Goal: Task Accomplishment & Management: Manage account settings

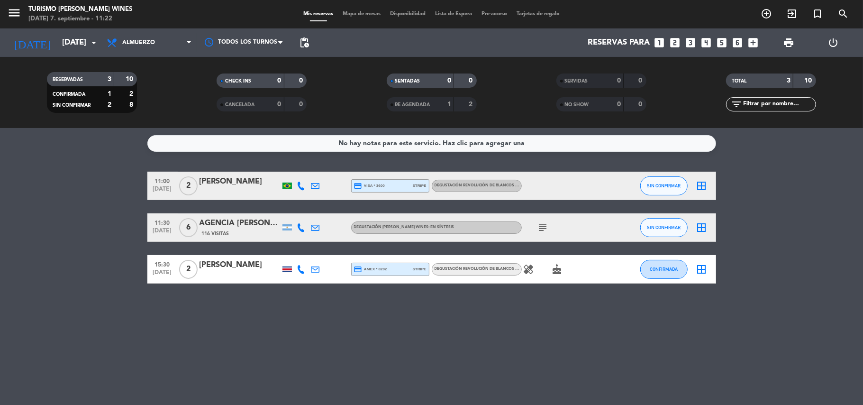
click at [287, 272] on div at bounding box center [287, 269] width 14 height 28
click at [287, 265] on div at bounding box center [287, 269] width 14 height 28
click at [287, 272] on div at bounding box center [287, 269] width 14 height 28
click at [286, 272] on div at bounding box center [287, 269] width 14 height 28
click at [287, 270] on div at bounding box center [287, 269] width 9 height 6
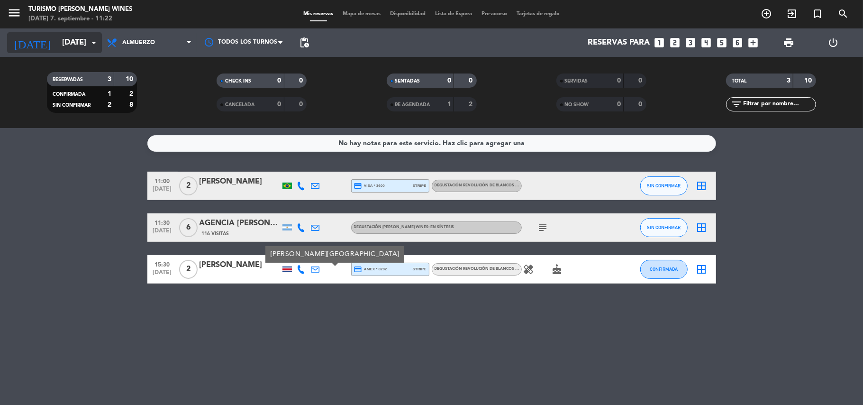
click at [69, 50] on input "[DATE]" at bounding box center [108, 43] width 102 height 18
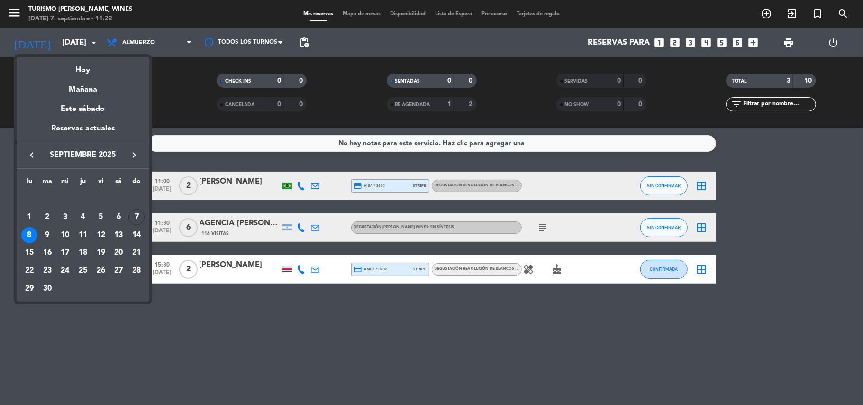
click at [46, 236] on div "9" at bounding box center [47, 235] width 16 height 16
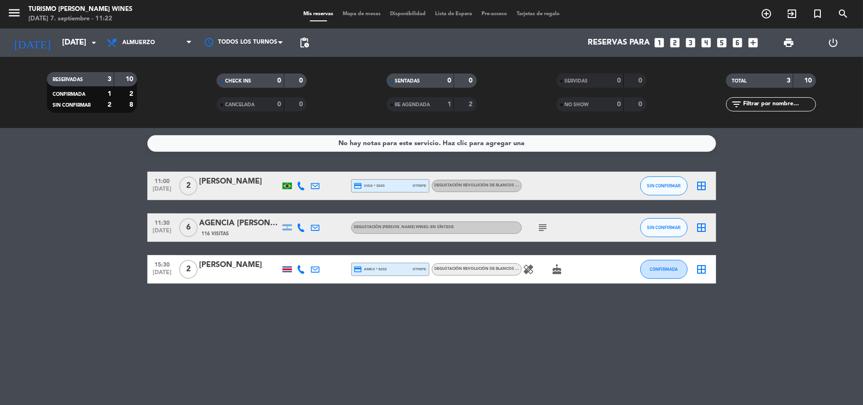
type input "[DATE]"
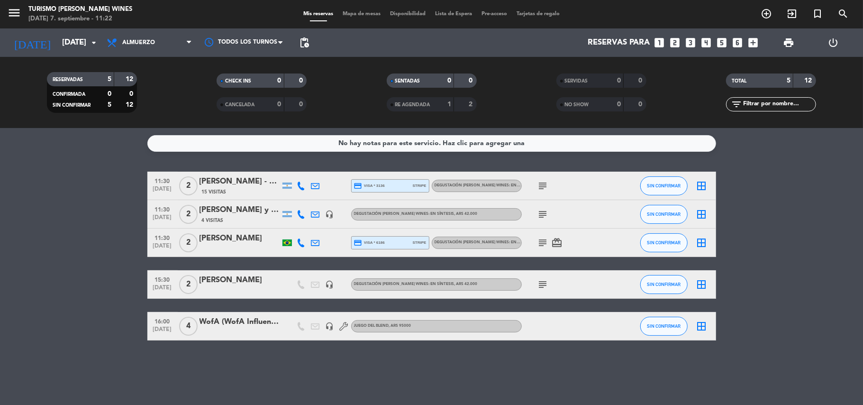
click at [546, 287] on icon "subject" at bounding box center [543, 284] width 11 height 11
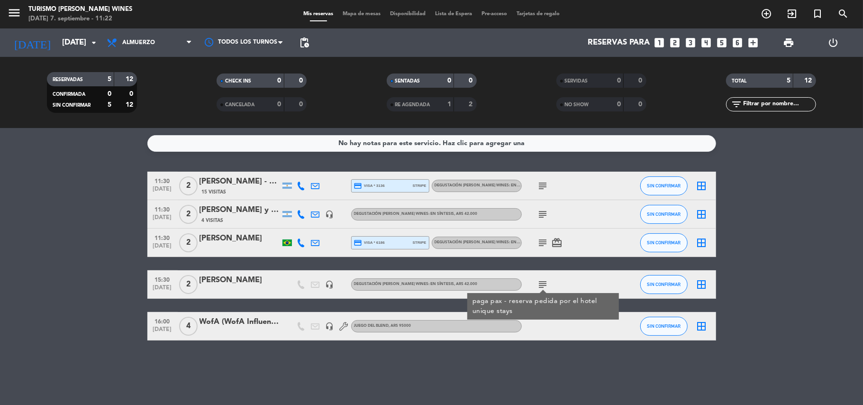
click at [537, 337] on div at bounding box center [564, 326] width 85 height 28
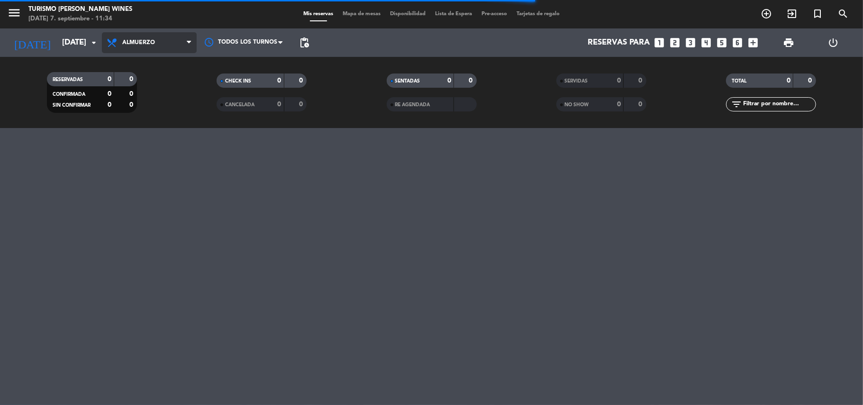
click at [165, 46] on span "Almuerzo" at bounding box center [149, 42] width 95 height 21
click at [162, 62] on div "menu Turismo [PERSON_NAME] Wines [DATE] 7. septiembre - 11:34 Mis reservas Mapa…" at bounding box center [431, 64] width 863 height 128
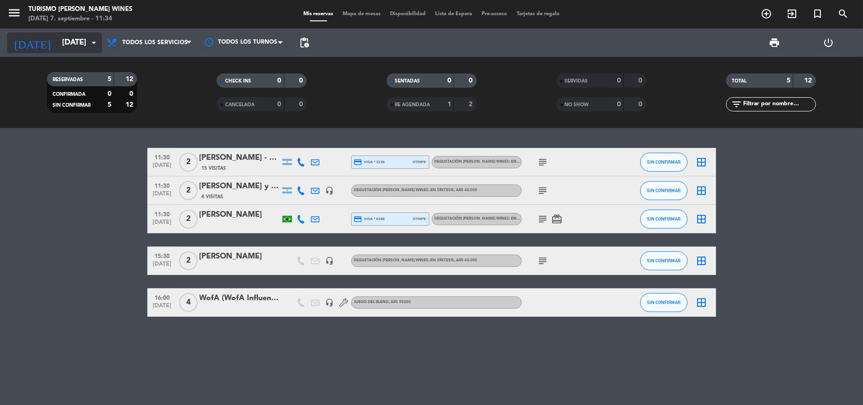
click at [66, 47] on input "[DATE]" at bounding box center [108, 43] width 102 height 18
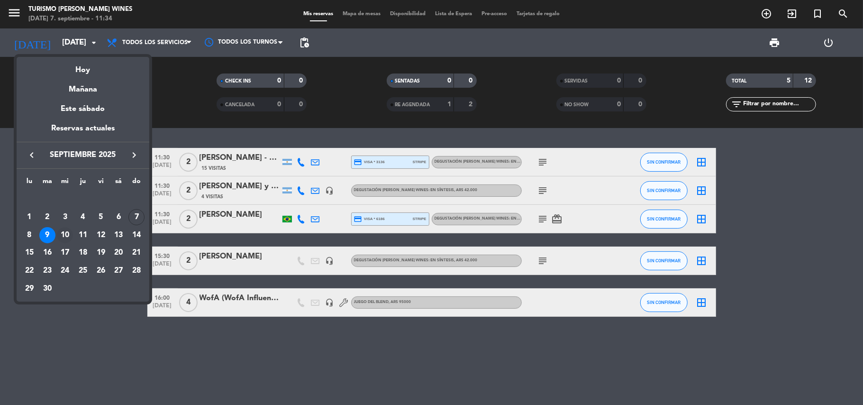
click at [65, 235] on div "10" at bounding box center [65, 235] width 16 height 16
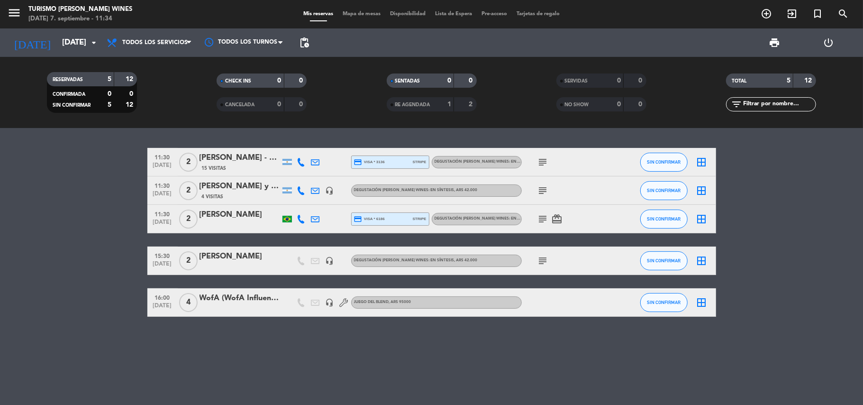
type input "mié. 10 sep."
